Goal: Use online tool/utility: Utilize a website feature to perform a specific function

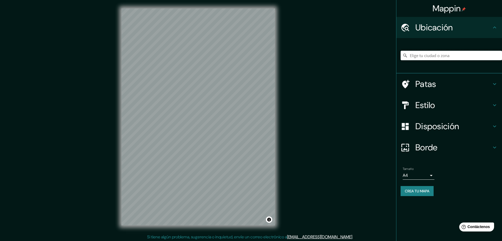
paste input "Contexto Geográfico"
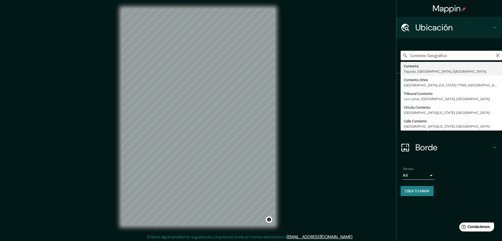
type input "Contexto Geográfico"
click at [496, 55] on icon "Claro" at bounding box center [498, 55] width 4 height 4
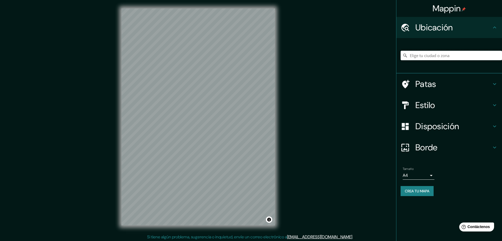
paste input "[STREET_ADDRESS]"
type input "[STREET_ADDRESS]"
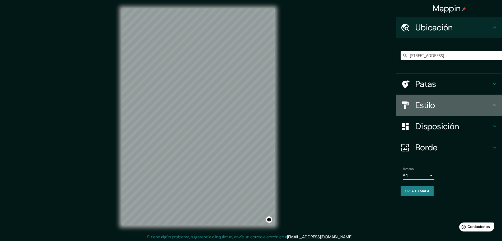
click at [448, 107] on h4 "Estilo" at bounding box center [453, 105] width 76 height 11
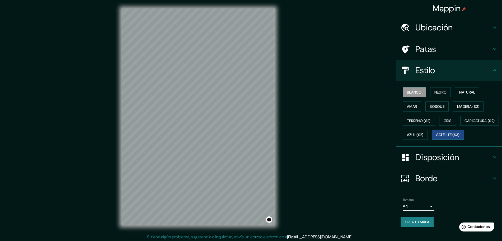
click at [436, 137] on font "Satélite ($3)" at bounding box center [448, 135] width 24 height 5
click at [437, 94] on font "Negro" at bounding box center [440, 92] width 12 height 5
click at [414, 93] on font "Blanco" at bounding box center [414, 92] width 15 height 5
click at [462, 91] on font "Natural" at bounding box center [467, 92] width 16 height 5
click at [416, 94] on font "Blanco" at bounding box center [414, 92] width 15 height 5
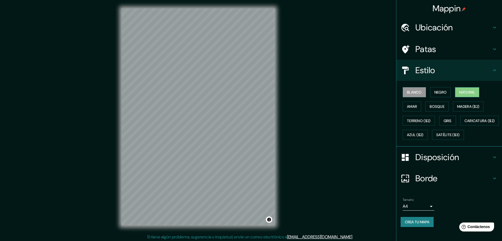
click at [465, 88] on button "Natural" at bounding box center [467, 92] width 24 height 10
click at [435, 105] on font "Bosque" at bounding box center [437, 106] width 15 height 5
click at [410, 106] on font "Amar" at bounding box center [412, 106] width 10 height 5
click at [444, 120] on font "Gris" at bounding box center [448, 120] width 8 height 5
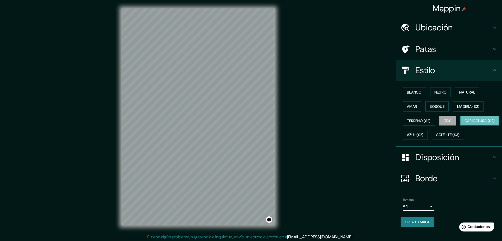
click at [465, 123] on font "Caricatura ($2)" at bounding box center [480, 120] width 30 height 5
click at [424, 134] on font "Azul ($2)" at bounding box center [415, 135] width 17 height 5
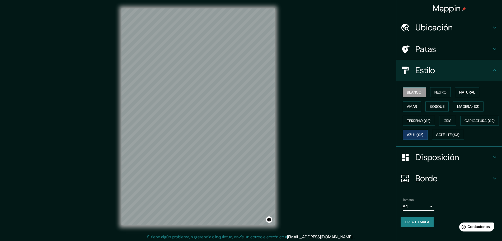
click at [412, 90] on font "Blanco" at bounding box center [414, 92] width 15 height 5
click at [424, 135] on font "Azul ($2)" at bounding box center [415, 135] width 17 height 5
click at [436, 137] on font "Satélite ($3)" at bounding box center [448, 135] width 24 height 5
click at [455, 120] on div "Blanco Negro Natural [PERSON_NAME] ($2) Terreno ($2) Gris Caricatura ($2) Azul …" at bounding box center [451, 113] width 101 height 57
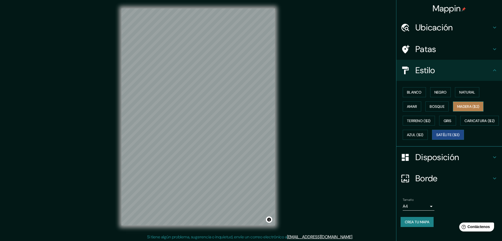
click at [461, 109] on font "Madera ($2)" at bounding box center [468, 106] width 22 height 7
click at [444, 116] on button "Gris" at bounding box center [447, 121] width 17 height 10
click at [434, 104] on font "Bosque" at bounding box center [437, 106] width 15 height 5
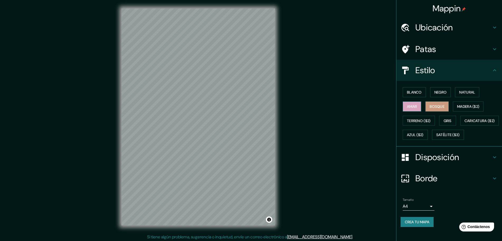
click at [414, 103] on button "Amar" at bounding box center [412, 106] width 18 height 10
click at [424, 137] on font "Azul ($2)" at bounding box center [415, 135] width 17 height 5
click at [415, 88] on button "Blanco" at bounding box center [414, 92] width 23 height 10
click at [440, 88] on button "Negro" at bounding box center [440, 92] width 21 height 10
click at [459, 90] on font "Natural" at bounding box center [467, 92] width 16 height 5
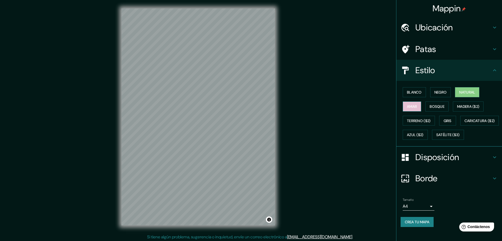
click at [414, 107] on button "Amar" at bounding box center [412, 106] width 18 height 10
click at [431, 103] on font "Bosque" at bounding box center [437, 106] width 15 height 7
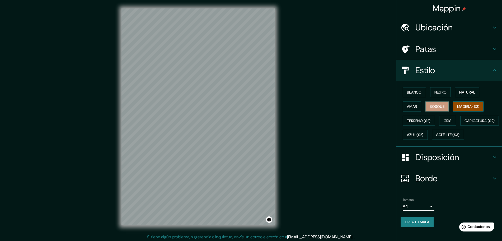
click at [460, 104] on font "Madera ($2)" at bounding box center [468, 106] width 22 height 7
click at [421, 117] on font "Terreno ($2)" at bounding box center [419, 120] width 24 height 7
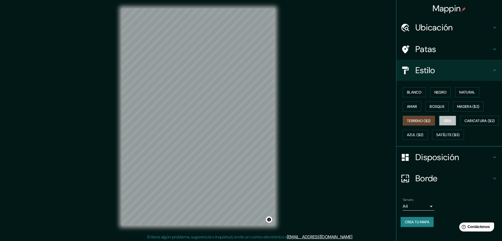
click at [447, 118] on font "Gris" at bounding box center [448, 120] width 8 height 5
click at [465, 124] on font "Caricatura ($2)" at bounding box center [480, 120] width 30 height 7
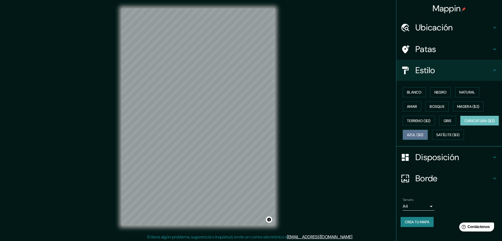
click at [424, 134] on font "Azul ($2)" at bounding box center [415, 135] width 17 height 5
click at [436, 137] on font "Satélite ($3)" at bounding box center [448, 135] width 24 height 5
click at [465, 123] on font "Caricatura ($2)" at bounding box center [480, 120] width 30 height 5
click at [428, 134] on button "Azul ($2)" at bounding box center [415, 135] width 25 height 10
